Goal: Transaction & Acquisition: Purchase product/service

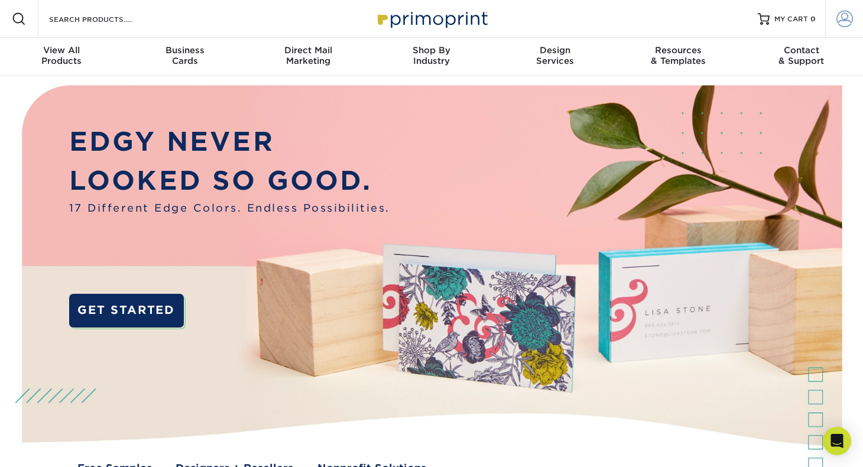
click at [840, 20] on span at bounding box center [844, 19] width 17 height 17
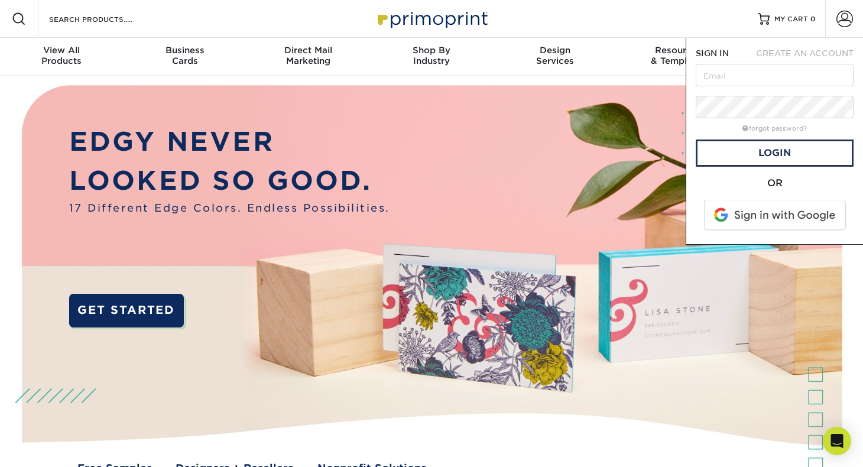
click at [739, 214] on span at bounding box center [775, 215] width 151 height 31
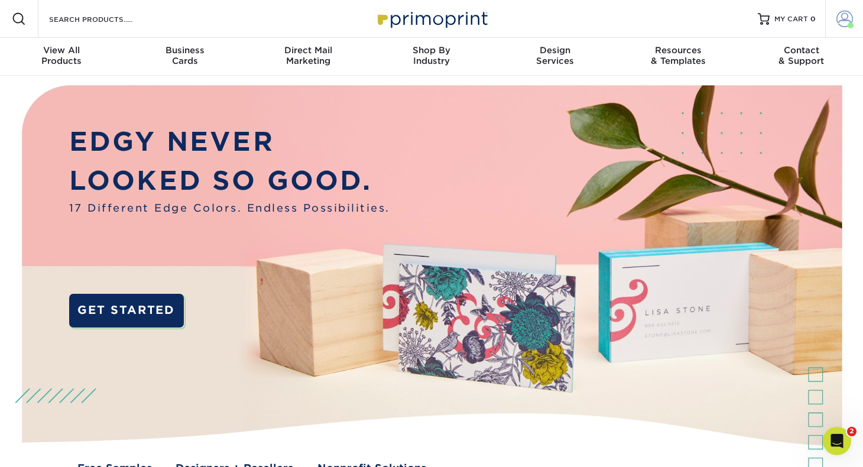
click at [844, 21] on span at bounding box center [844, 19] width 17 height 17
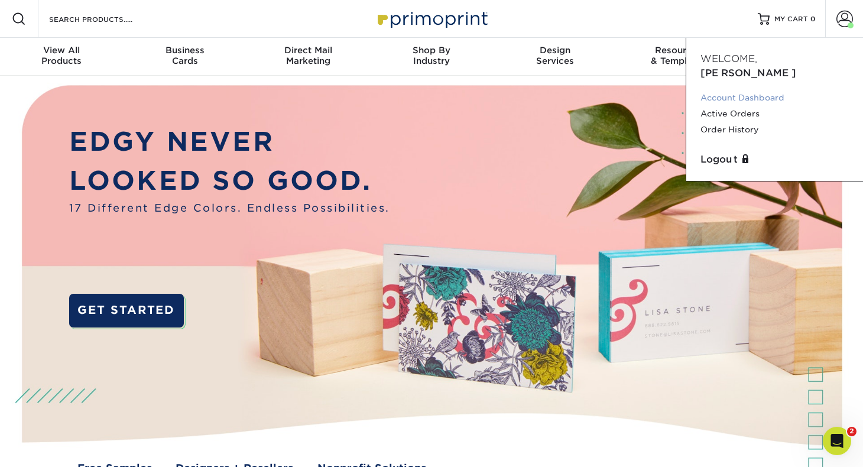
click at [755, 90] on link "Account Dashboard" at bounding box center [774, 98] width 148 height 16
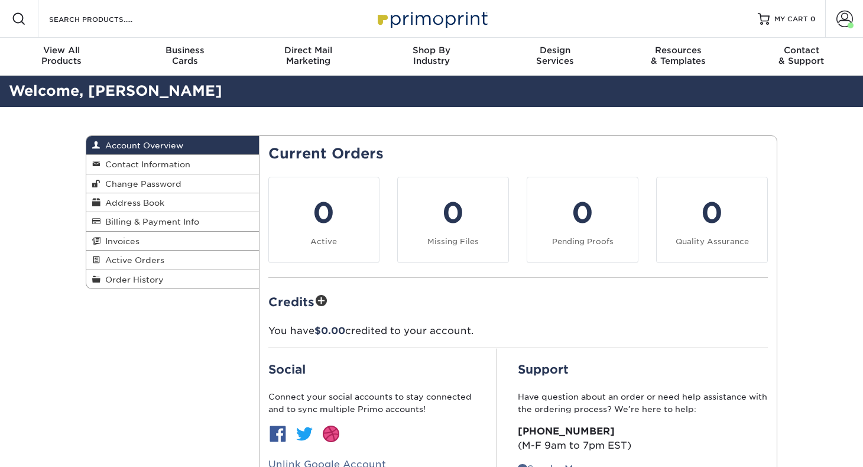
click at [748, 98] on h2 "Welcome, [PERSON_NAME]" at bounding box center [431, 91] width 863 height 22
click at [837, 20] on span at bounding box center [844, 19] width 17 height 17
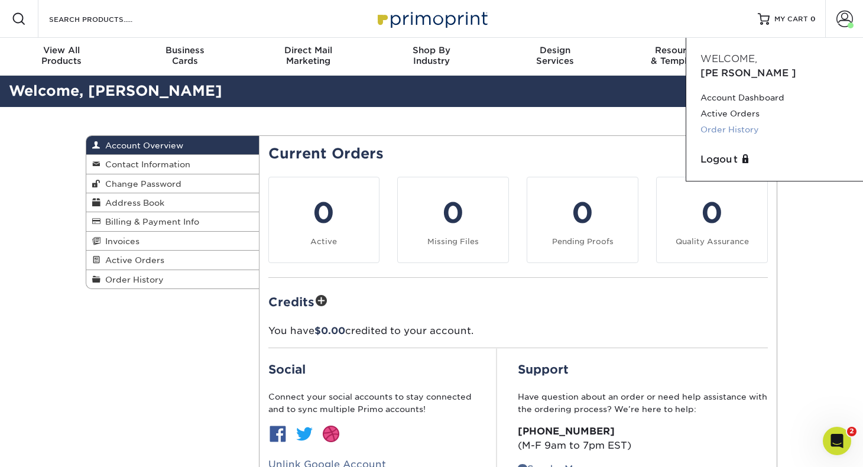
click at [744, 122] on link "Order History" at bounding box center [774, 130] width 148 height 16
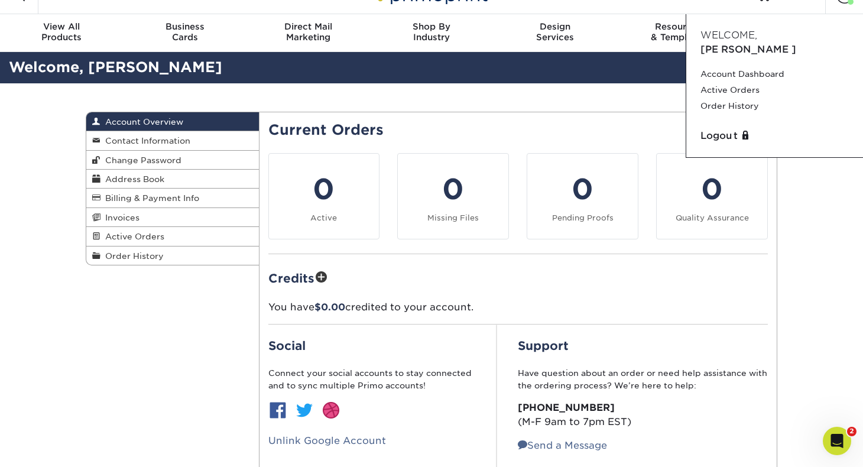
scroll to position [21, 0]
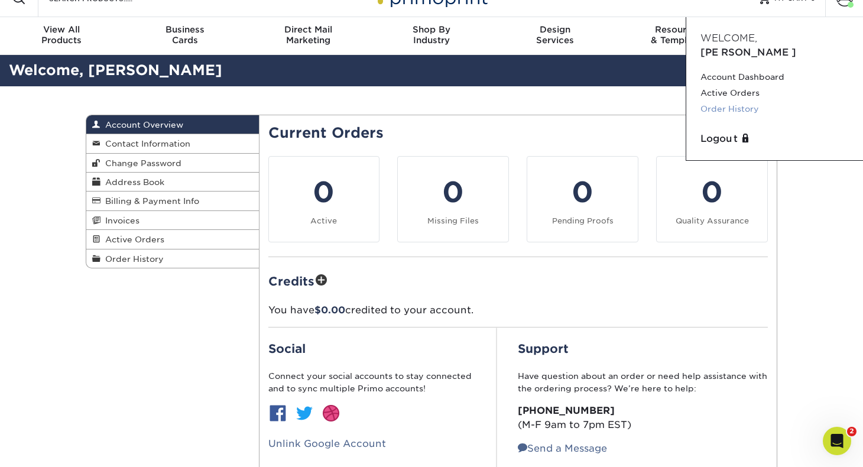
click at [730, 101] on link "Order History" at bounding box center [774, 109] width 148 height 16
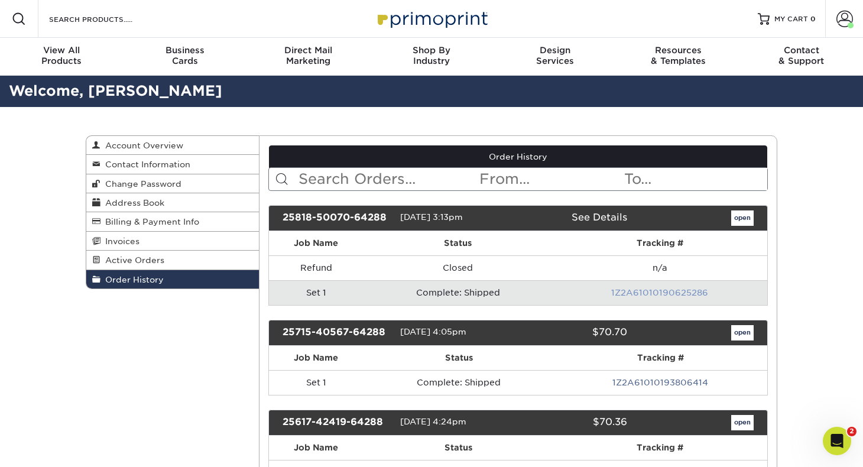
click at [642, 293] on link "1Z2A61010190625286" at bounding box center [659, 292] width 97 height 9
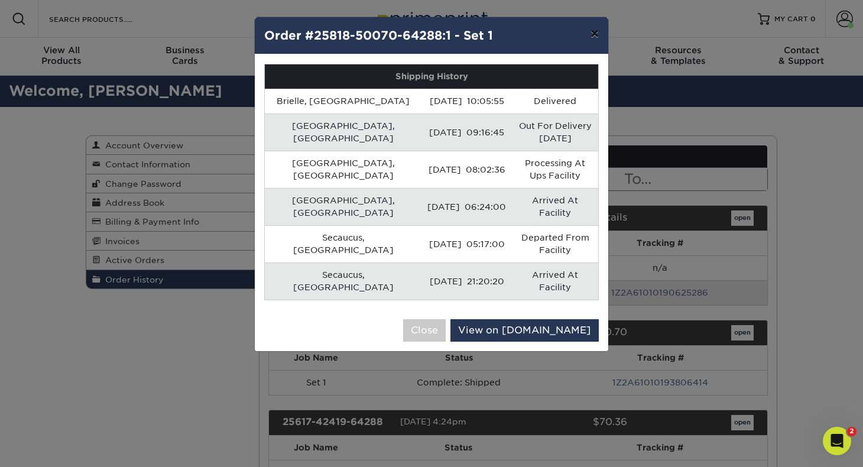
click at [588, 38] on button "×" at bounding box center [594, 33] width 27 height 33
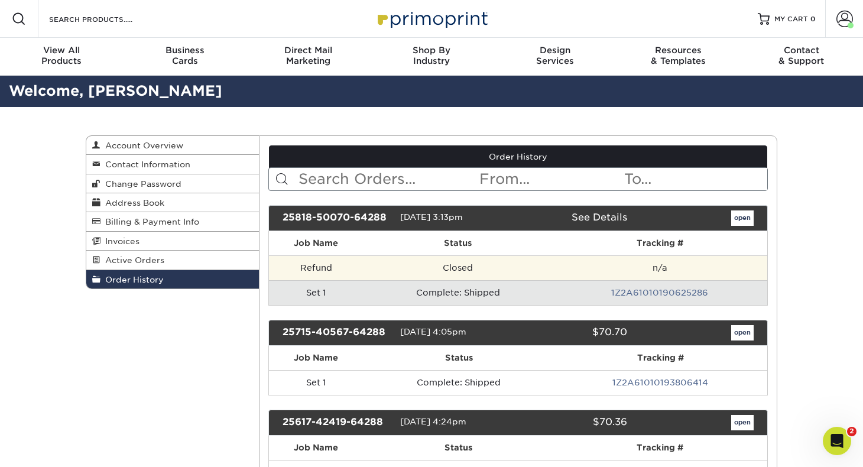
click at [434, 266] on td "Closed" at bounding box center [458, 267] width 189 height 25
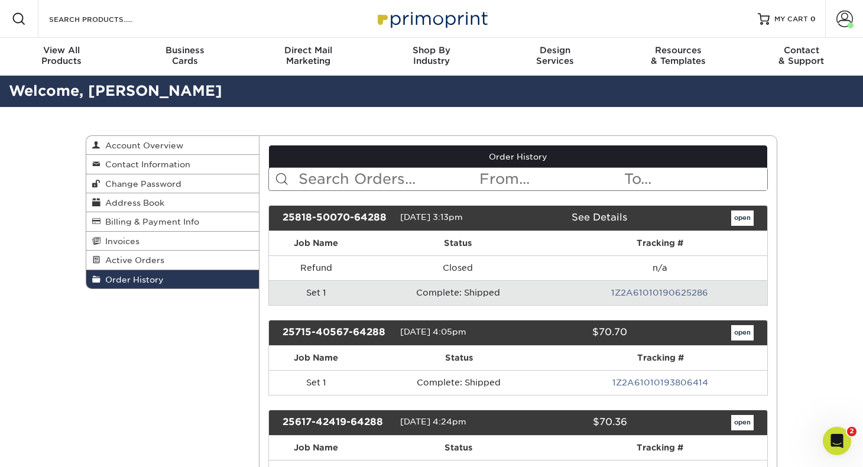
click at [331, 219] on div "25818-50070-64288" at bounding box center [337, 217] width 126 height 15
click at [620, 214] on link "See Details" at bounding box center [600, 217] width 56 height 11
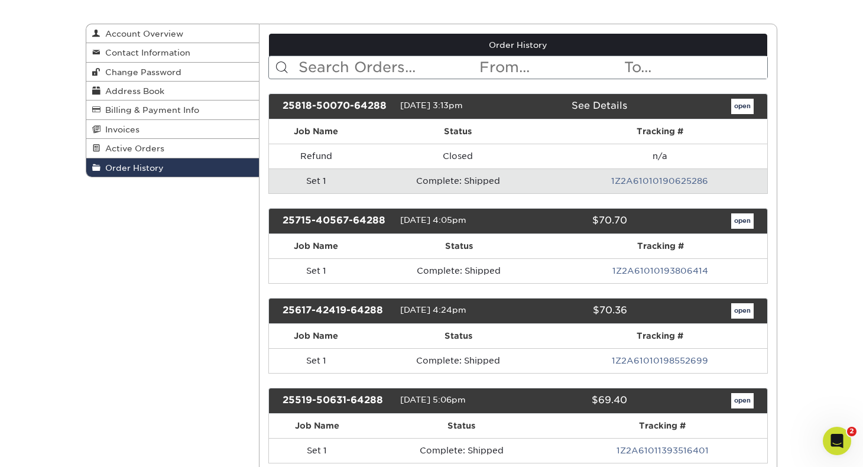
scroll to position [112, 0]
click at [733, 222] on link "open" at bounding box center [742, 220] width 22 height 15
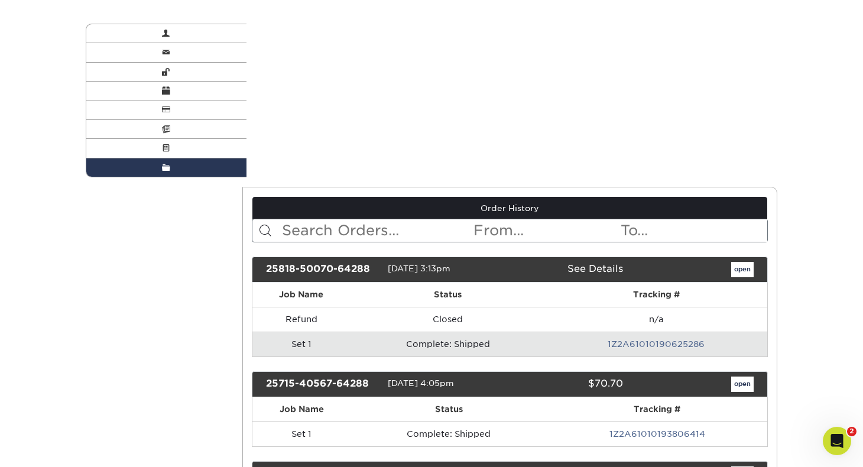
scroll to position [0, 0]
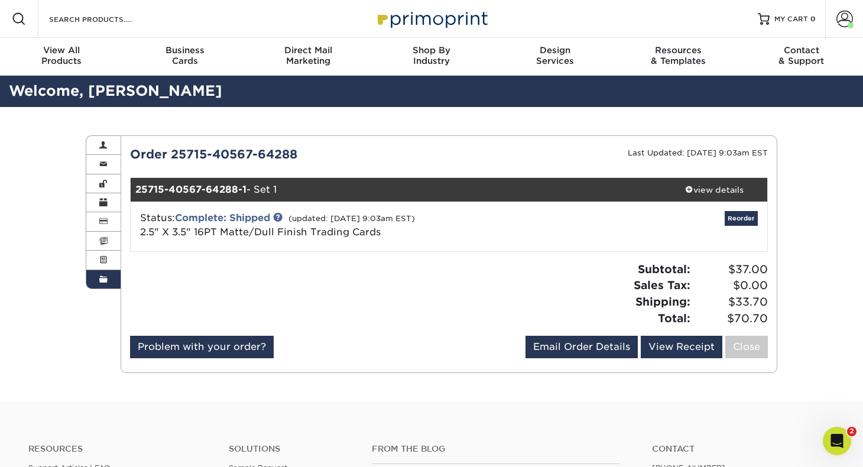
click at [423, 24] on img at bounding box center [431, 18] width 118 height 25
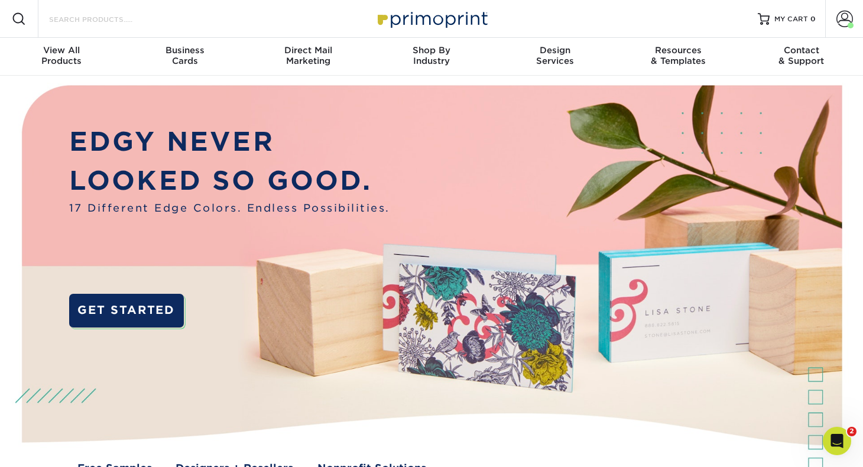
click at [102, 22] on input "Search Products" at bounding box center [105, 19] width 115 height 14
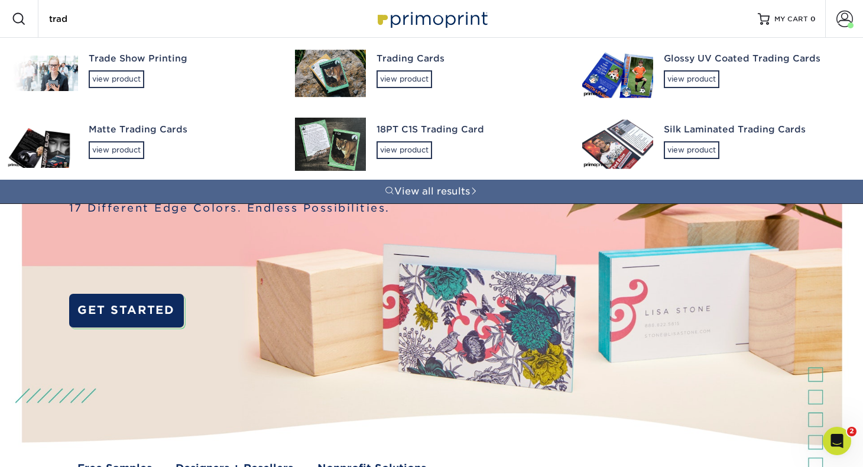
type input "trad"
click at [47, 155] on img at bounding box center [42, 144] width 71 height 47
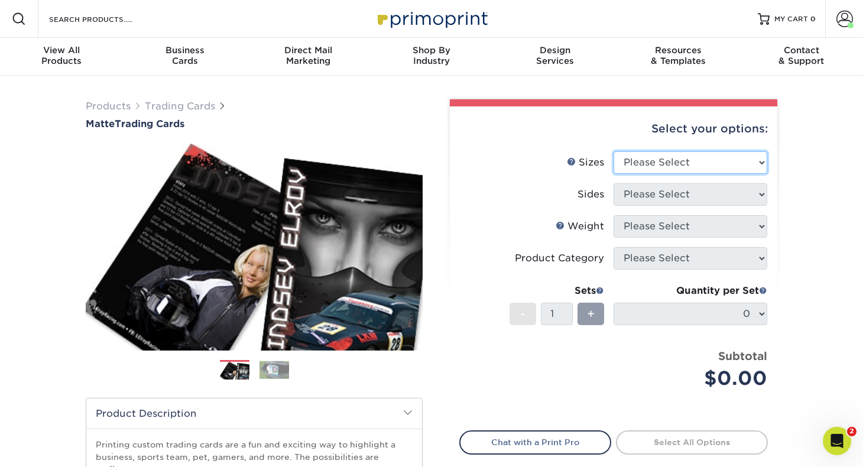
select select "2.50x3.50"
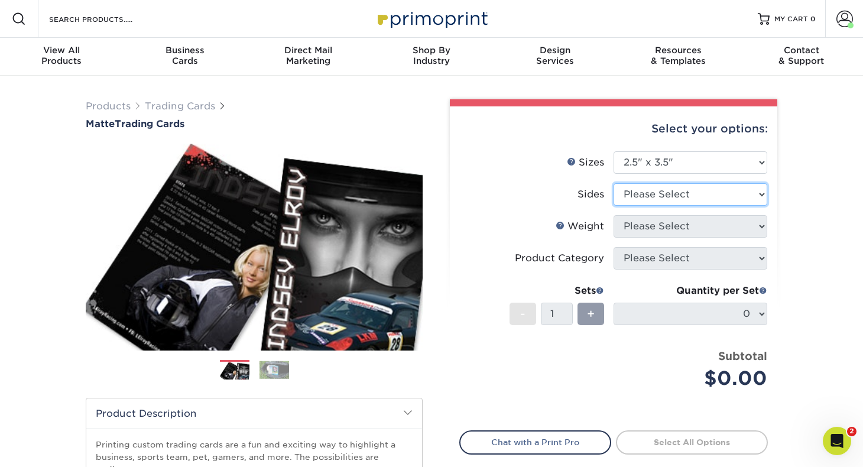
select select "13abbda7-1d64-4f25-8bb2-c179b224825d"
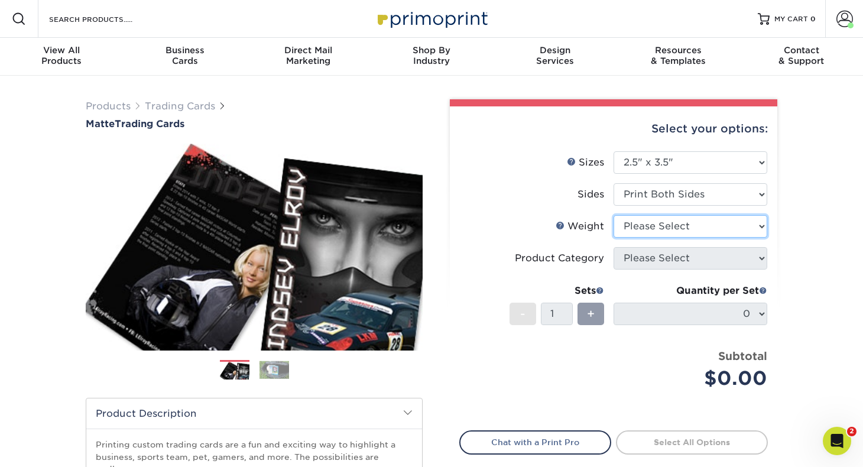
select select "16PT"
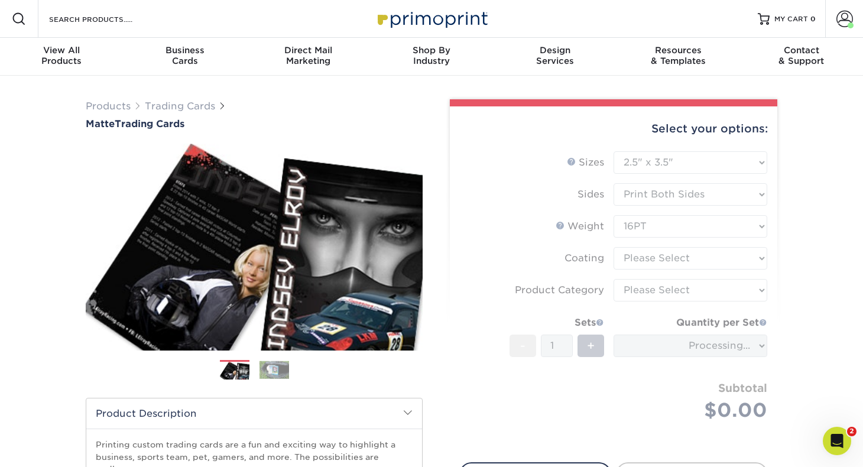
click at [660, 258] on form "Sizes Help Sizes Please Select 2.5" x 3.5" Sides Please Select 16PT - 1" at bounding box center [613, 299] width 309 height 297
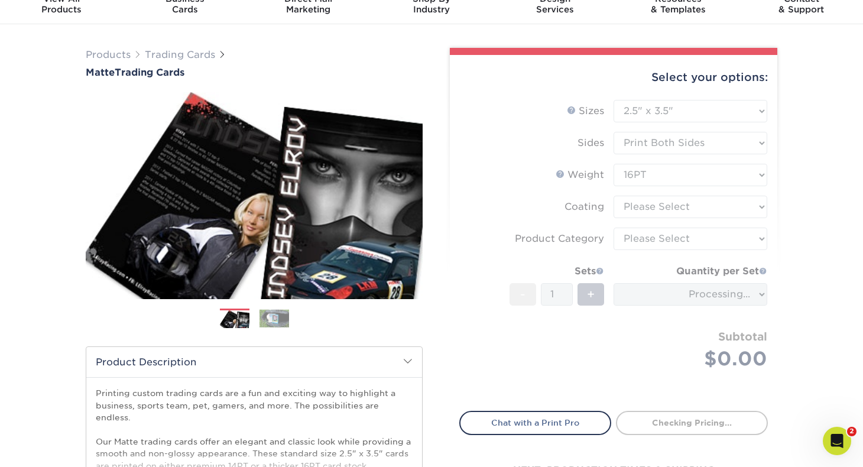
scroll to position [54, 0]
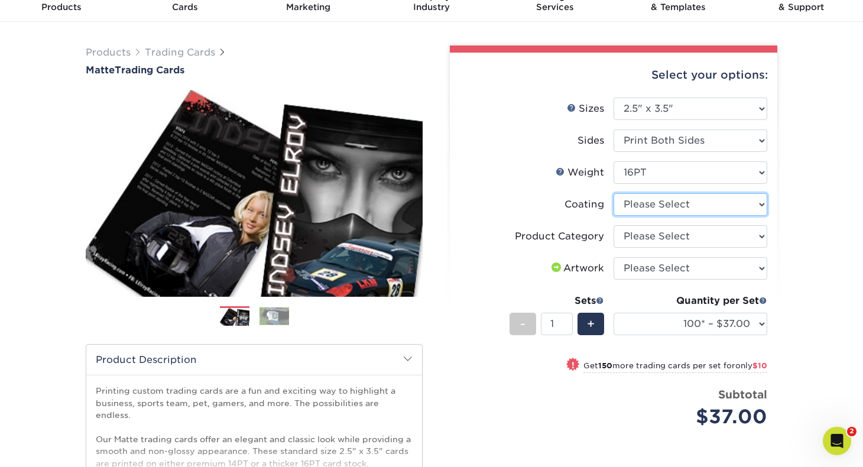
select select "121bb7b5-3b4d-429f-bd8d-bbf80e953313"
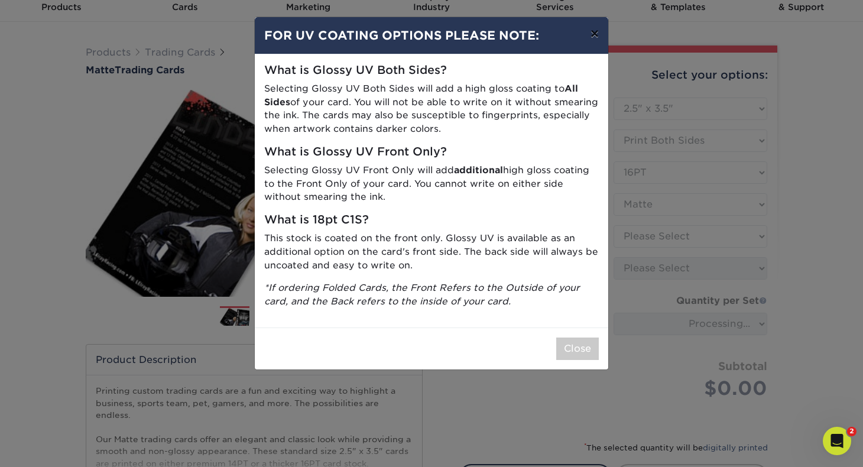
click at [593, 33] on button "×" at bounding box center [594, 33] width 27 height 33
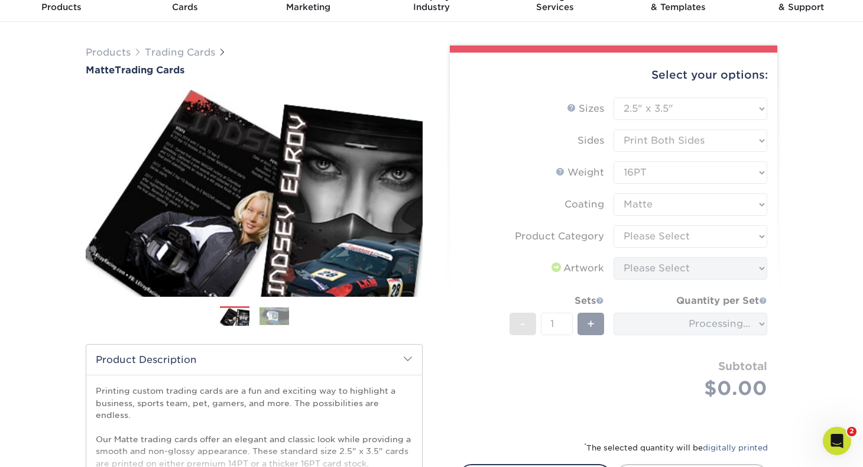
click at [657, 236] on form "Sizes Help Sizes Please Select 2.5" x 3.5" Sides Please Select 16PT - 1" at bounding box center [613, 262] width 309 height 329
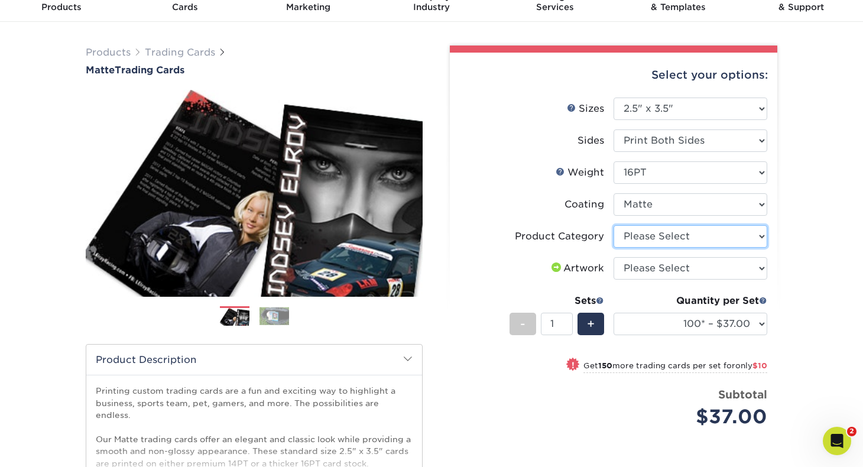
select select "c2f9bce9-36c2-409d-b101-c29d9d031e18"
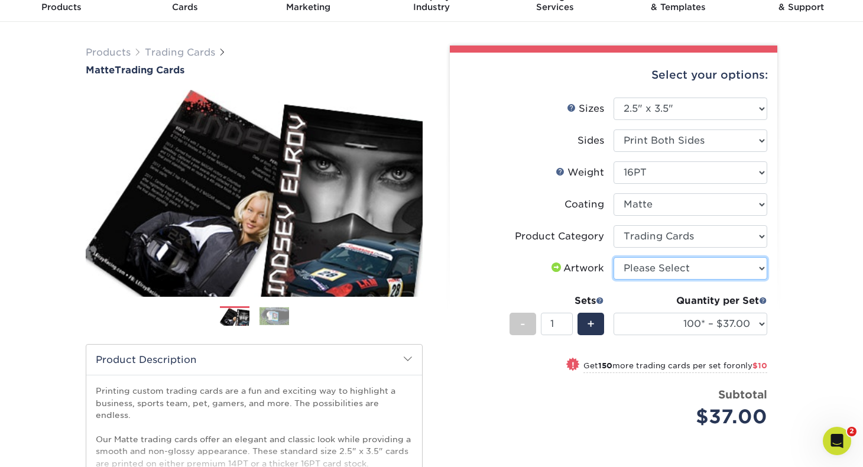
select select "upload"
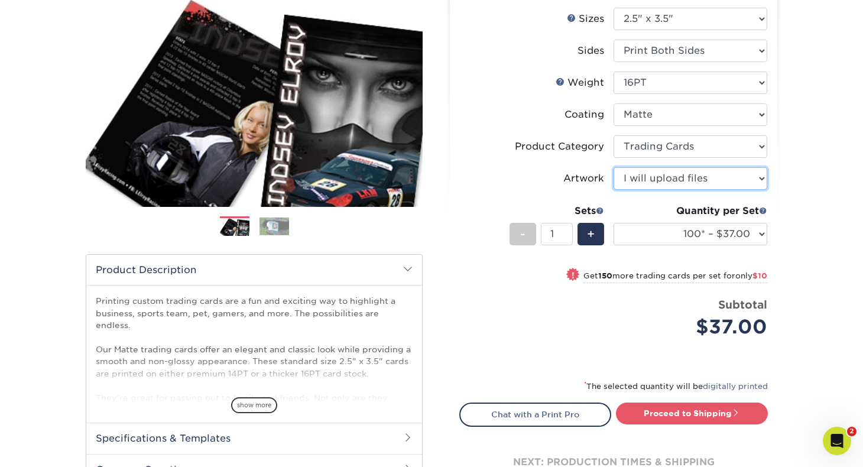
scroll to position [177, 0]
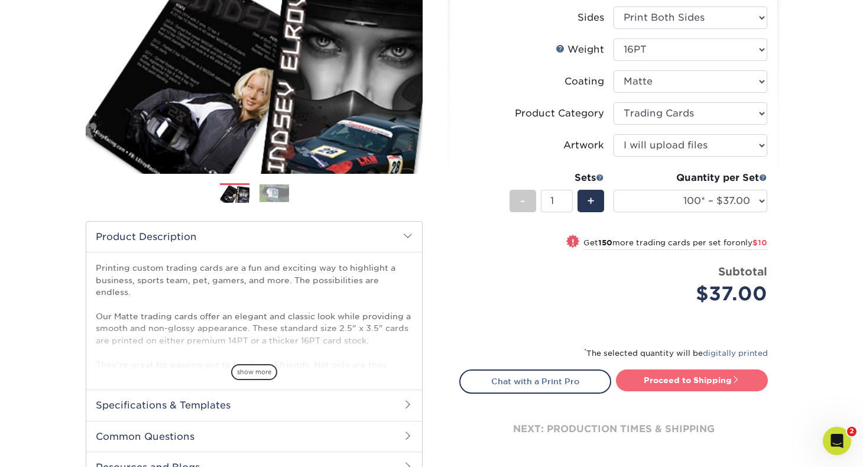
click at [693, 377] on link "Proceed to Shipping" at bounding box center [692, 379] width 152 height 21
type input "Set 1"
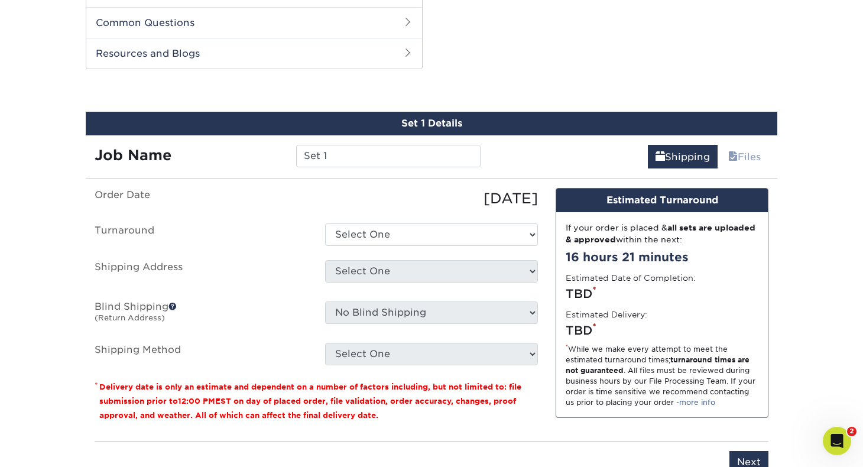
scroll to position [601, 0]
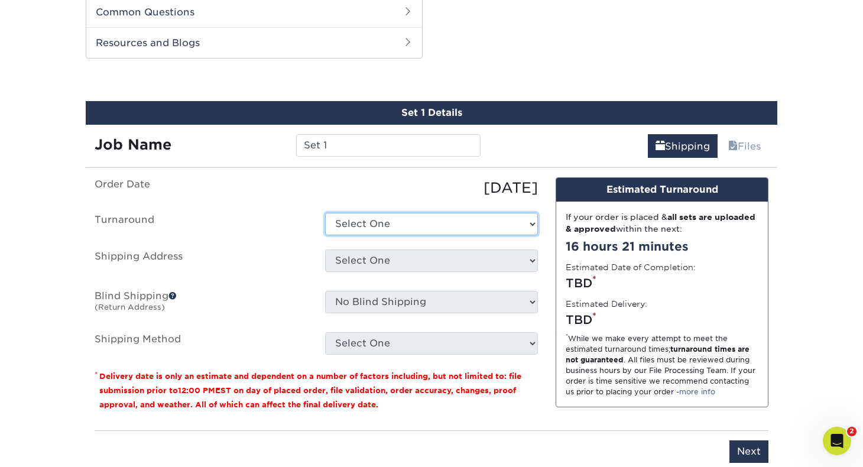
select select "1f58305e-e1e2-4755-8b3f-6b8067891deb"
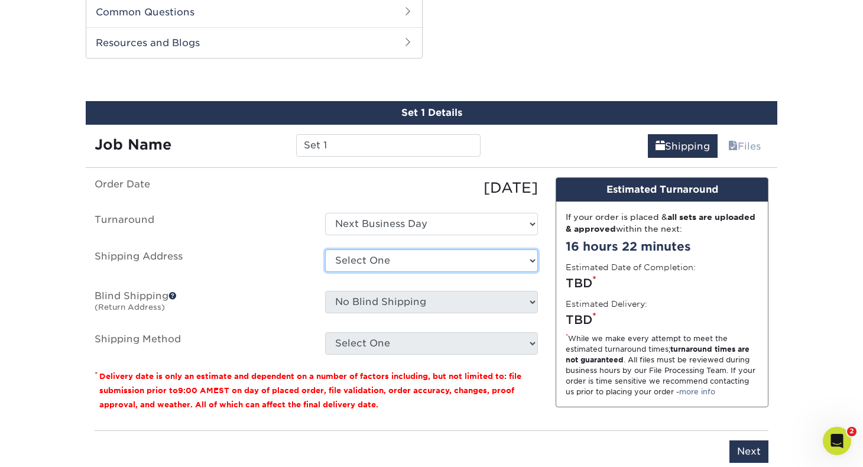
select select "280568"
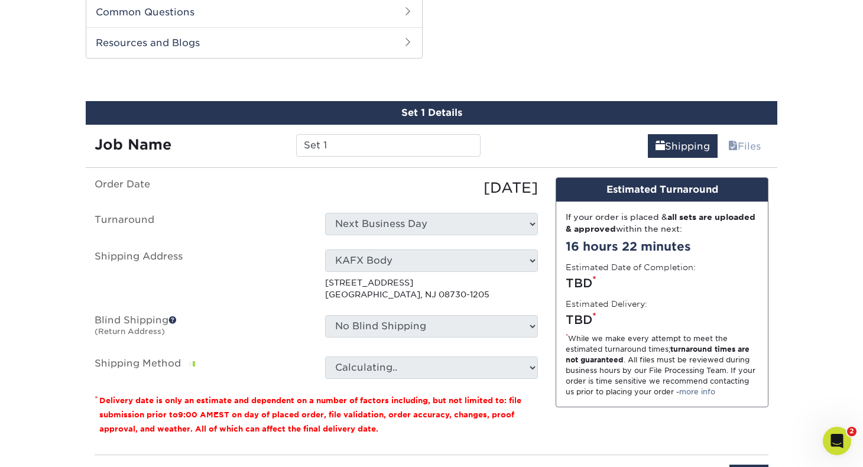
click at [262, 331] on label "Blind Shipping (Return Address)" at bounding box center [201, 328] width 231 height 27
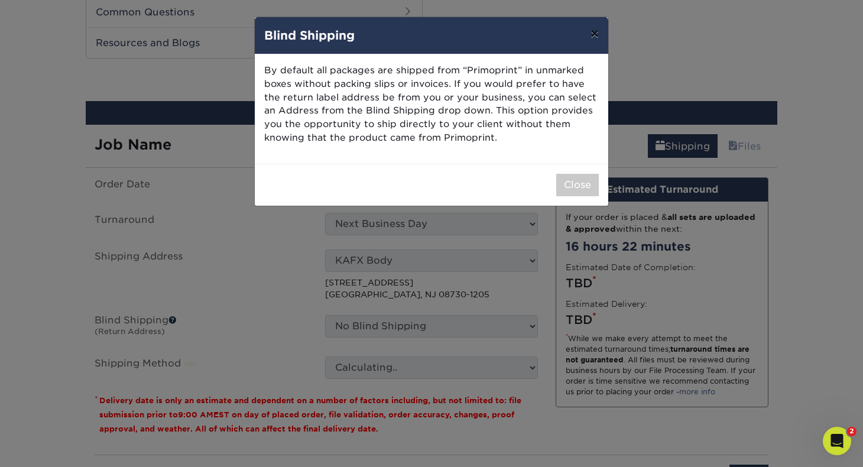
click at [596, 33] on button "×" at bounding box center [594, 33] width 27 height 33
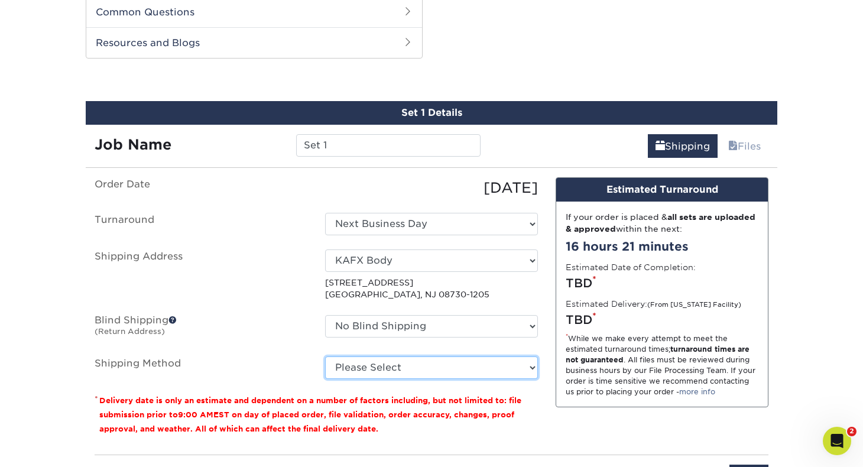
select select "01"
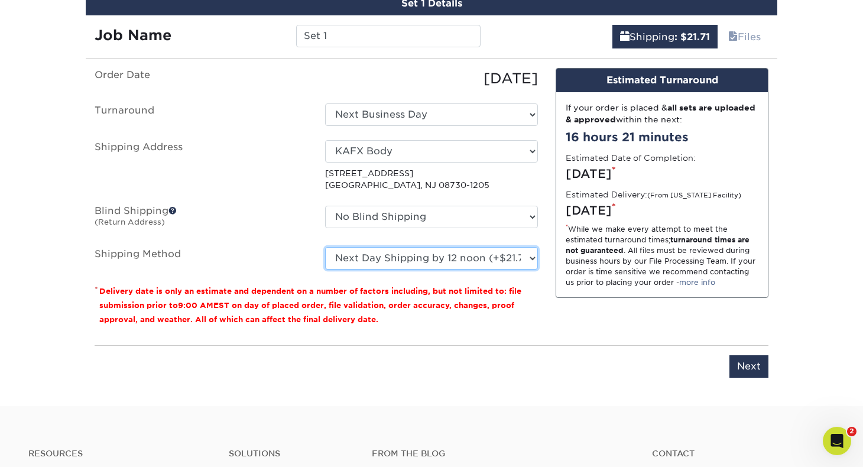
scroll to position [719, 0]
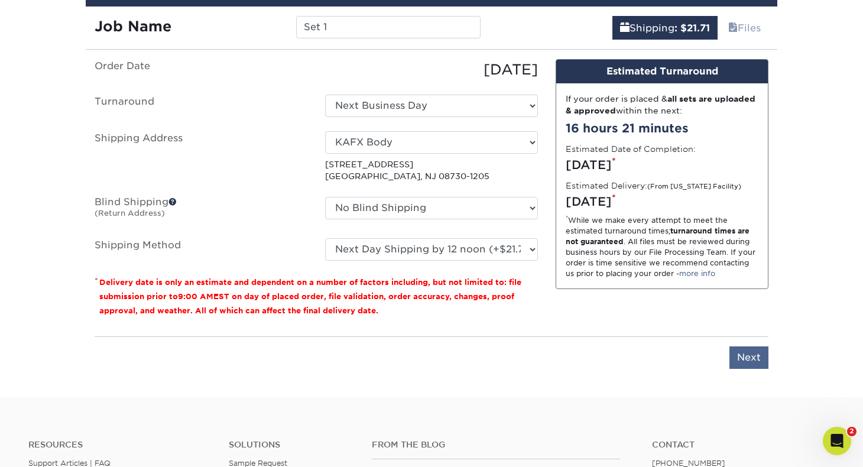
click at [751, 357] on input "Next" at bounding box center [748, 357] width 39 height 22
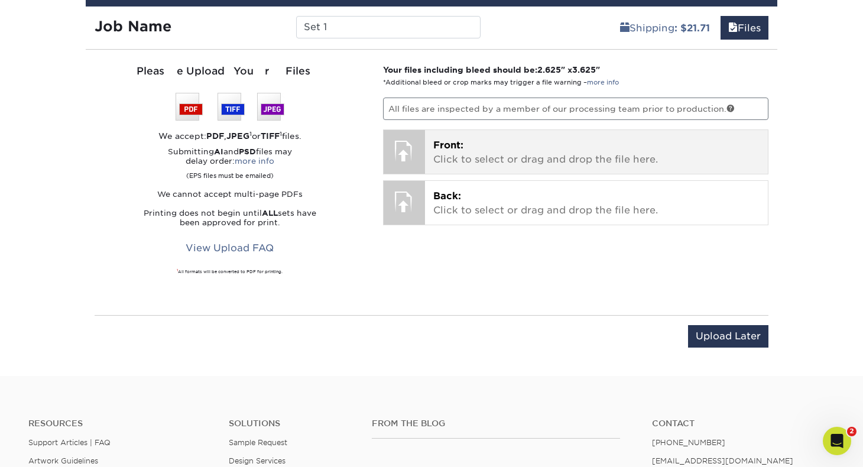
click at [548, 152] on p "Front: Click to select or drag and drop the file here." at bounding box center [596, 152] width 327 height 28
click at [441, 150] on p "Front: Click to select or drag and drop the file here." at bounding box center [596, 152] width 327 height 28
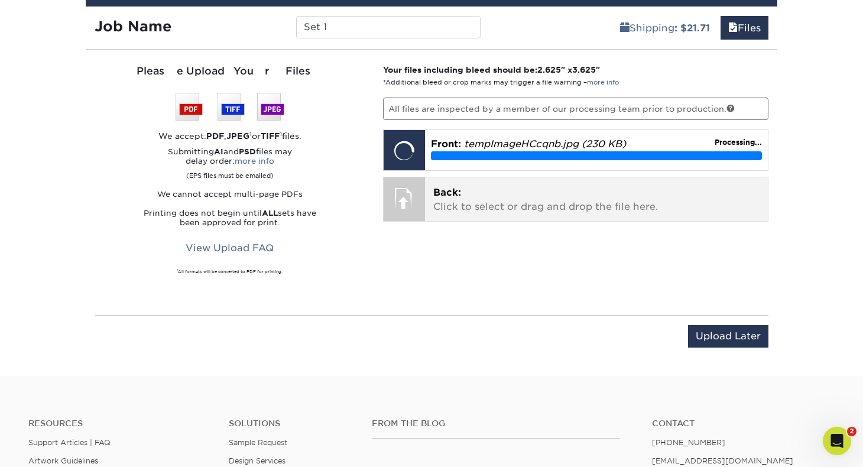
click at [500, 196] on p "Back: Click to select or drag and drop the file here." at bounding box center [596, 200] width 327 height 28
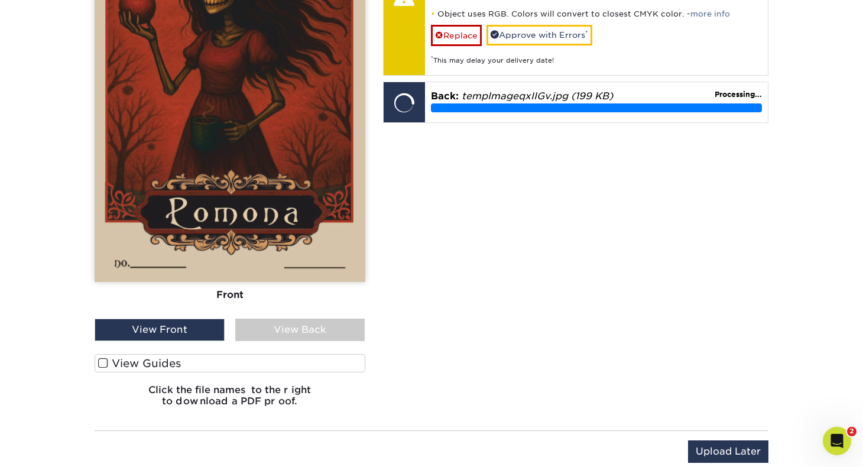
scroll to position [872, 0]
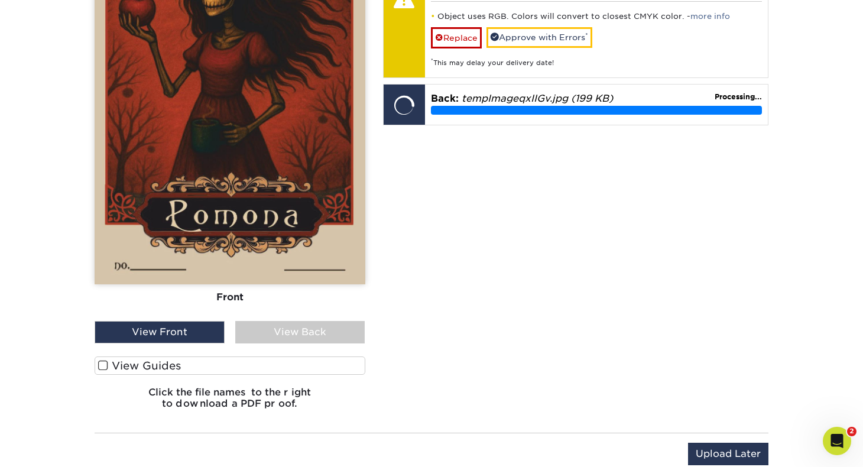
click at [309, 330] on div "View Back" at bounding box center [300, 332] width 130 height 22
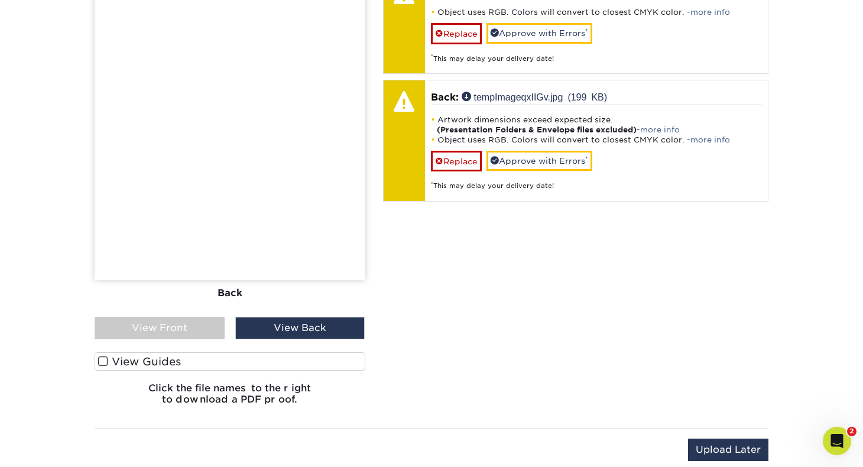
scroll to position [881, 0]
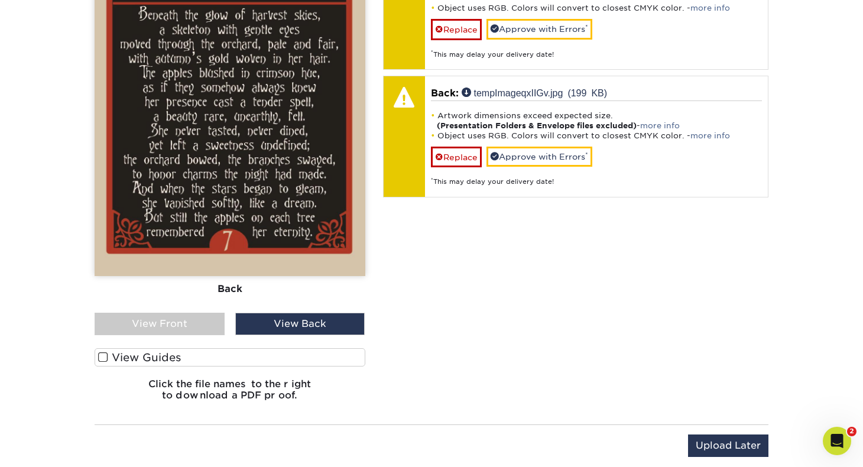
click at [192, 327] on div "View Front" at bounding box center [160, 324] width 130 height 22
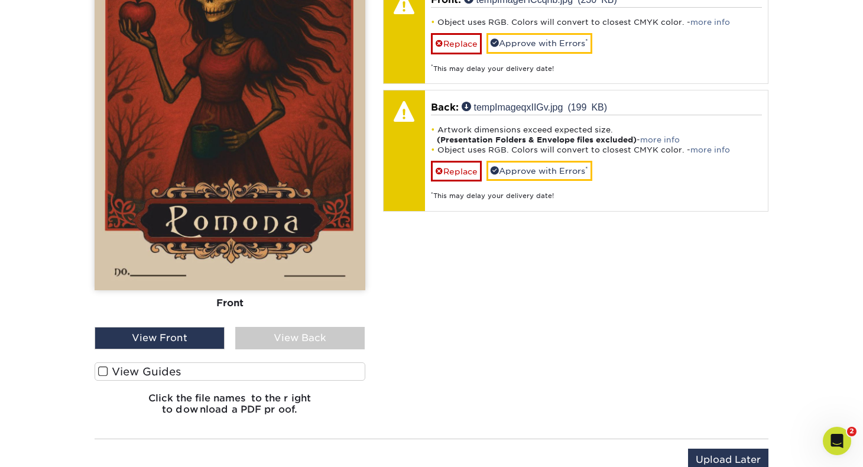
scroll to position [867, 0]
click at [270, 337] on div "View Back" at bounding box center [300, 337] width 130 height 22
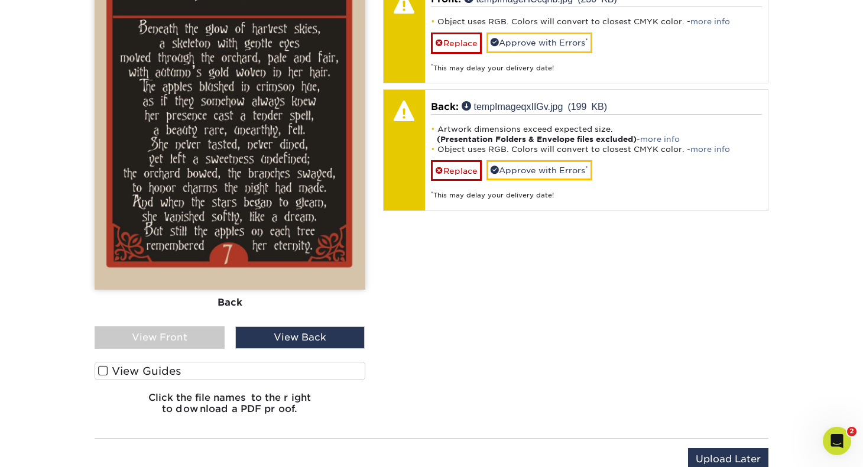
click at [103, 371] on span at bounding box center [103, 370] width 10 height 11
click at [0, 0] on input "View Guides" at bounding box center [0, 0] width 0 height 0
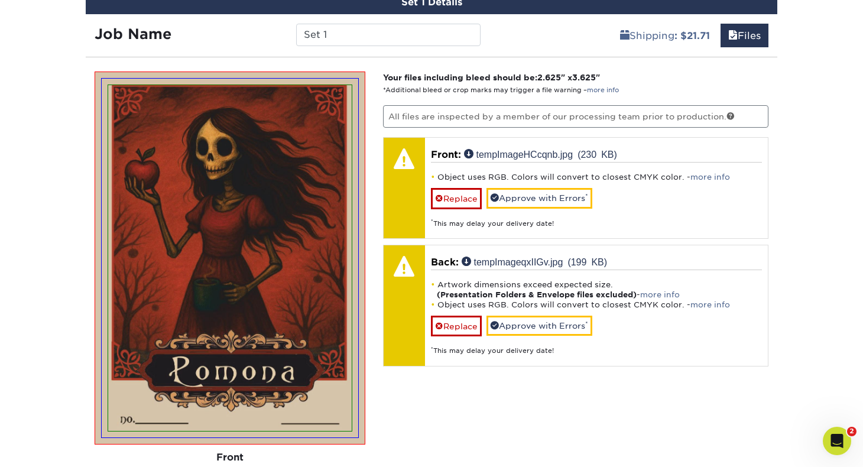
scroll to position [716, 0]
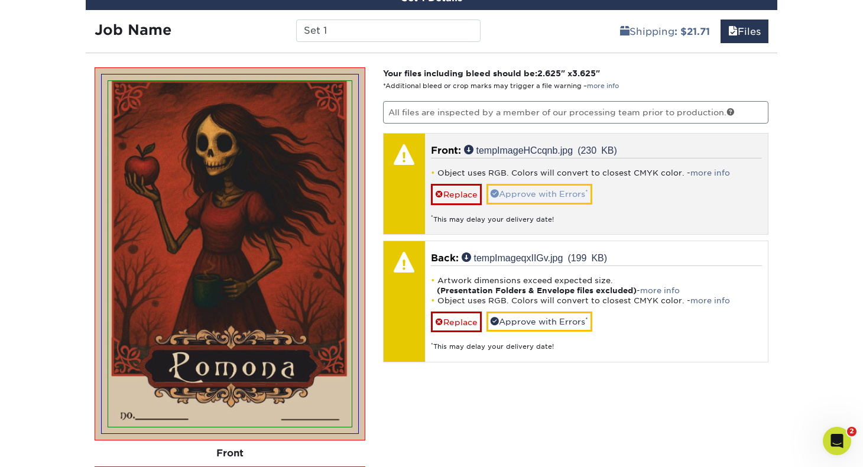
click at [543, 196] on link "Approve with Errors *" at bounding box center [539, 194] width 106 height 20
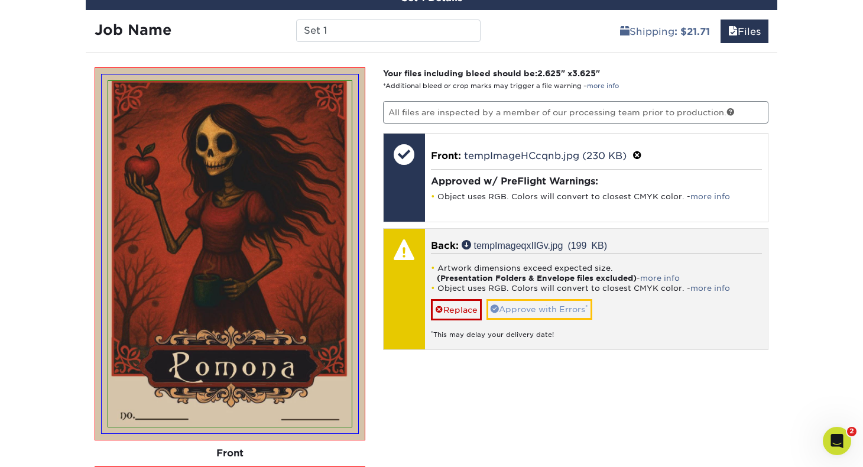
click at [533, 310] on link "Approve with Errors *" at bounding box center [539, 309] width 106 height 20
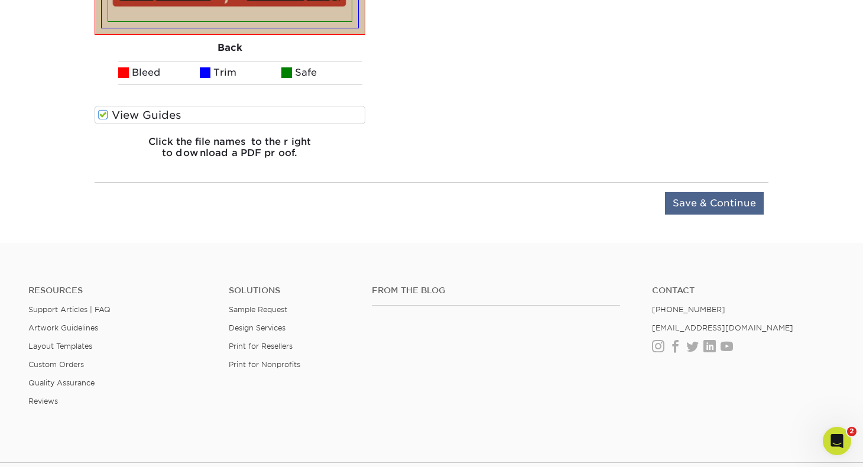
click at [706, 198] on input "Save & Continue" at bounding box center [714, 203] width 99 height 22
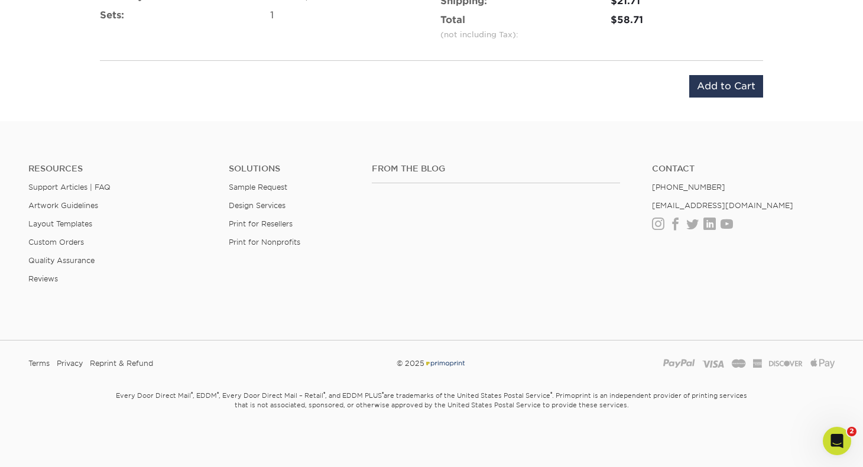
scroll to position [863, 0]
click at [713, 86] on input "Add to Cart" at bounding box center [726, 83] width 74 height 22
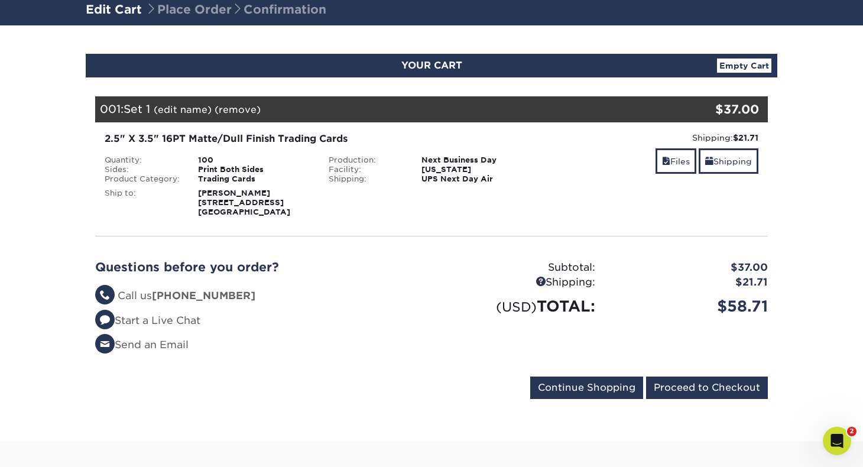
scroll to position [89, 0]
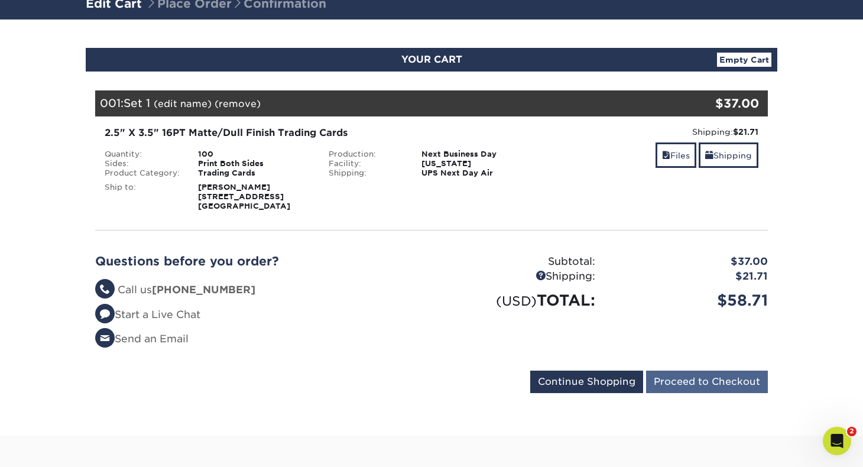
click at [672, 382] on input "Proceed to Checkout" at bounding box center [707, 382] width 122 height 22
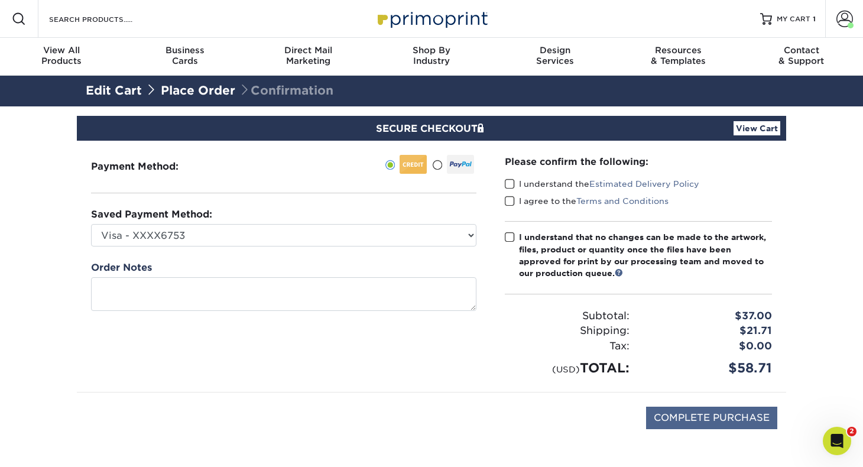
click at [672, 408] on input "COMPLETE PURCHASE" at bounding box center [711, 418] width 131 height 22
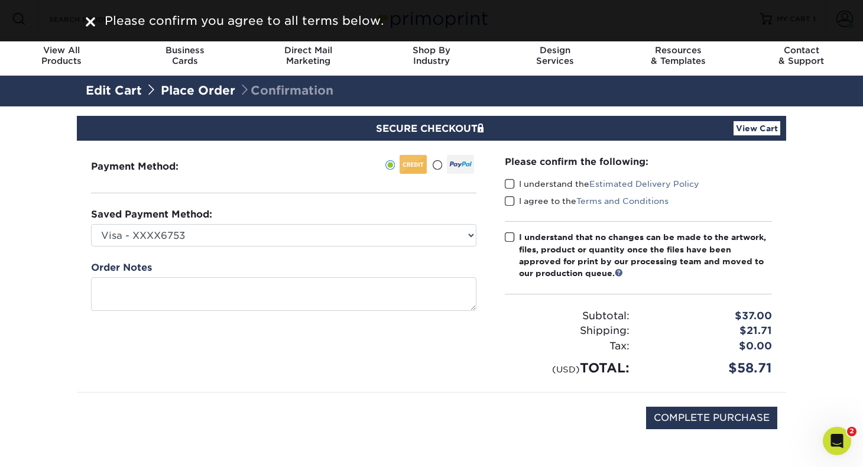
click at [509, 187] on span at bounding box center [510, 184] width 10 height 11
click at [0, 0] on input "I understand the Estimated Delivery Policy" at bounding box center [0, 0] width 0 height 0
click at [509, 203] on span at bounding box center [510, 201] width 10 height 11
click at [0, 0] on input "I agree to the Terms and Conditions" at bounding box center [0, 0] width 0 height 0
click at [511, 236] on span at bounding box center [510, 237] width 10 height 11
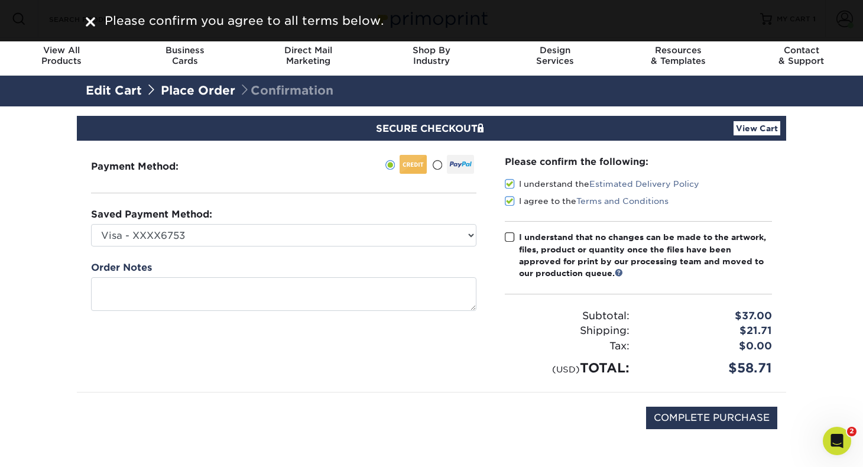
click at [0, 0] on input "I understand that no changes can be made to the artwork, files, product or quan…" at bounding box center [0, 0] width 0 height 0
click at [718, 413] on input "COMPLETE PURCHASE" at bounding box center [711, 418] width 131 height 22
type input "PROCESSING, PLEASE WAIT..."
